Goal: Information Seeking & Learning: Learn about a topic

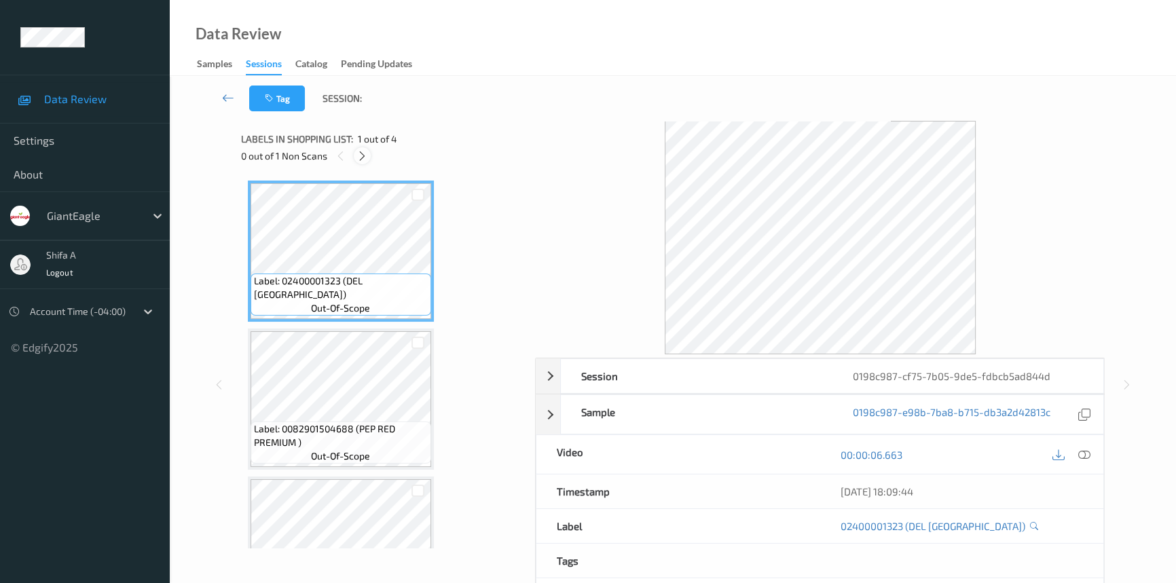
click at [363, 157] on icon at bounding box center [362, 156] width 12 height 12
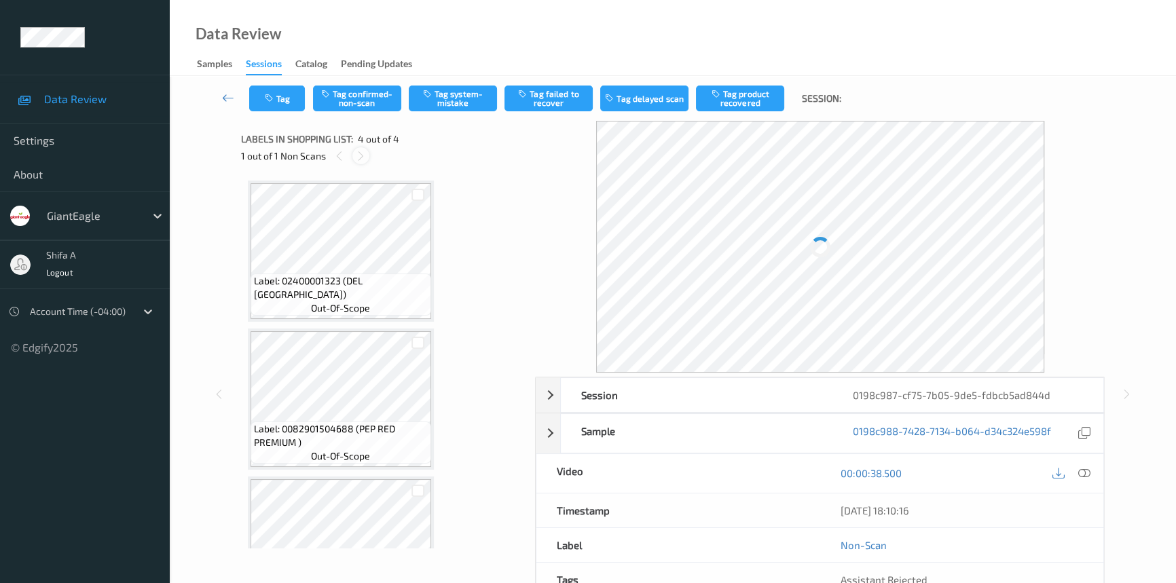
scroll to position [222, 0]
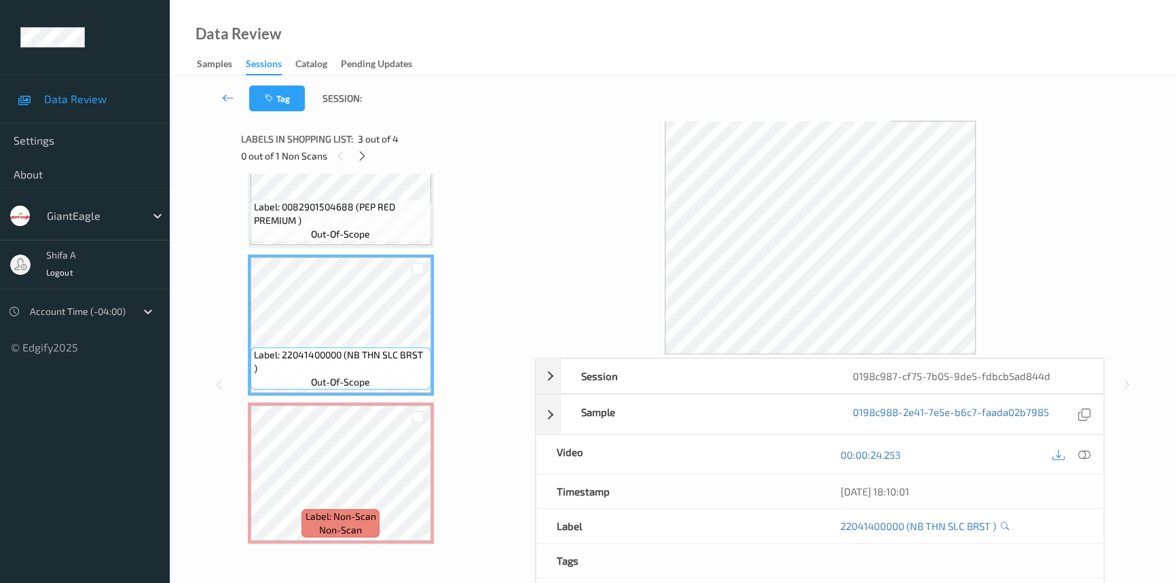
drag, startPoint x: 1082, startPoint y: 458, endPoint x: 1081, endPoint y: 475, distance: 17.0
click at [1082, 457] on icon at bounding box center [1084, 455] width 12 height 12
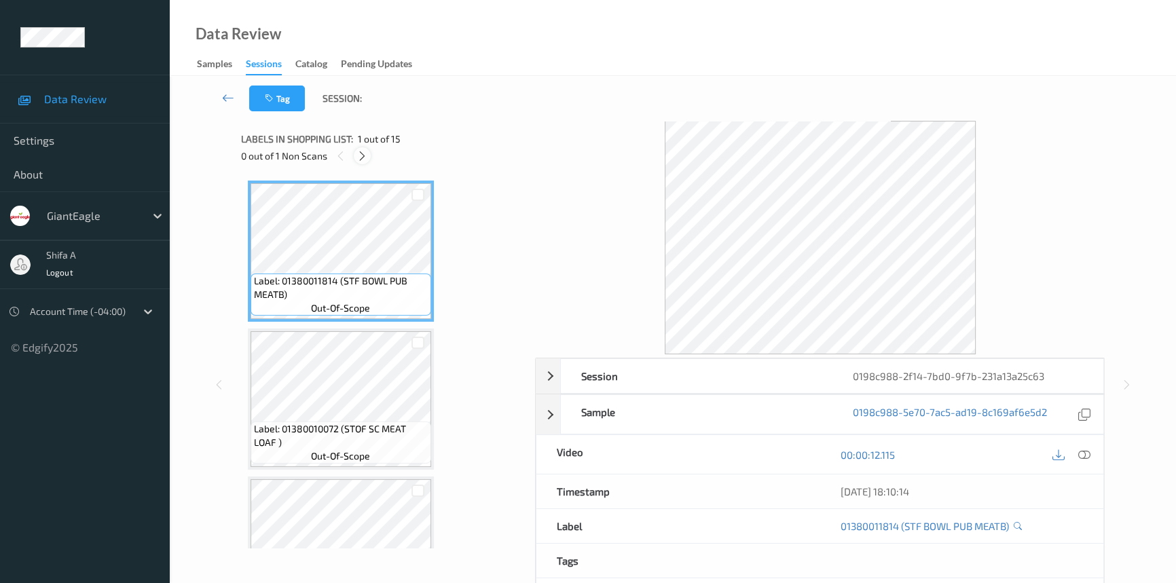
click at [367, 155] on icon at bounding box center [362, 156] width 12 height 12
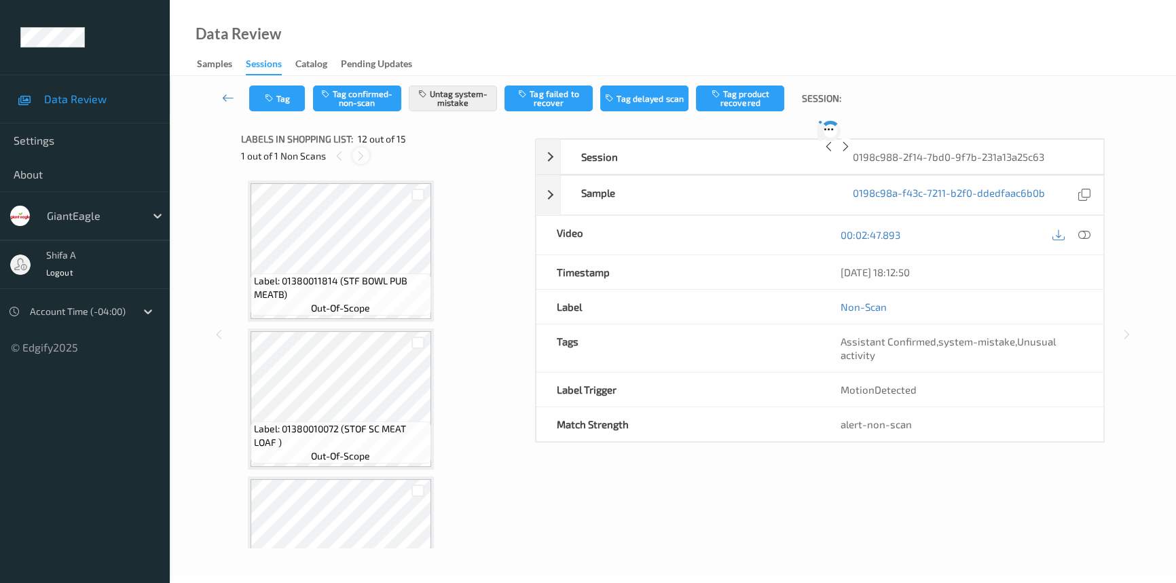
scroll to position [1481, 0]
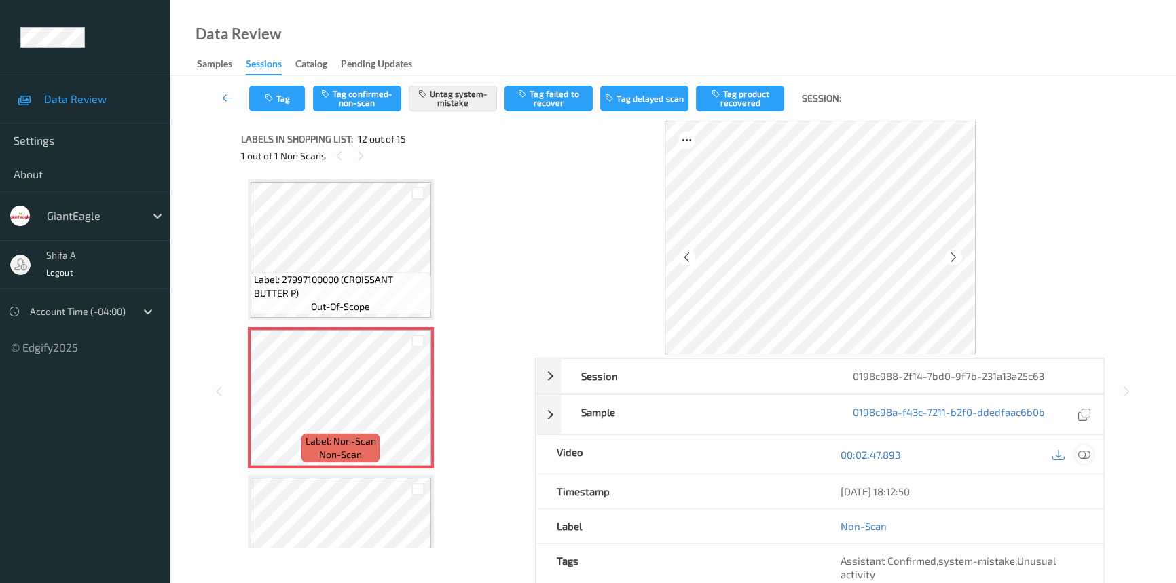
click at [1087, 449] on icon at bounding box center [1084, 455] width 12 height 12
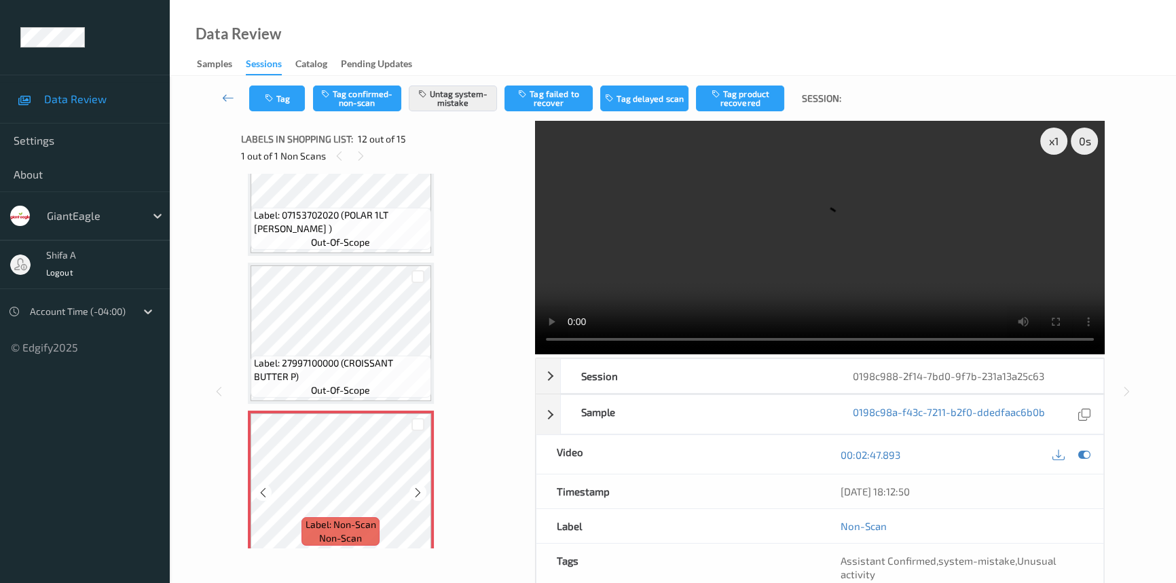
scroll to position [1358, 0]
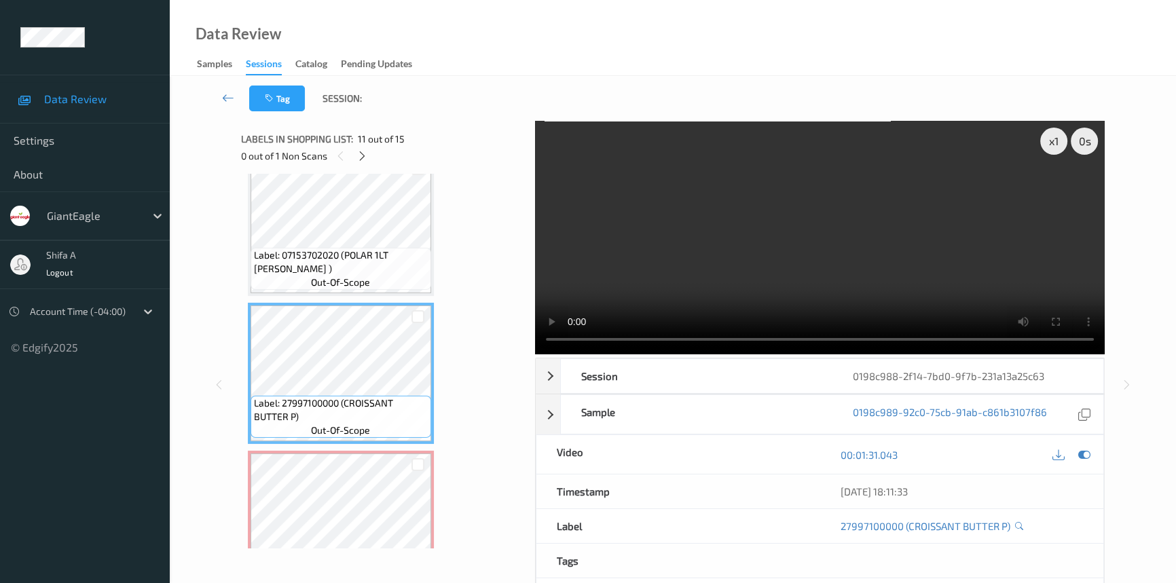
click at [666, 217] on video at bounding box center [820, 238] width 570 height 234
